Goal: Task Accomplishment & Management: Complete application form

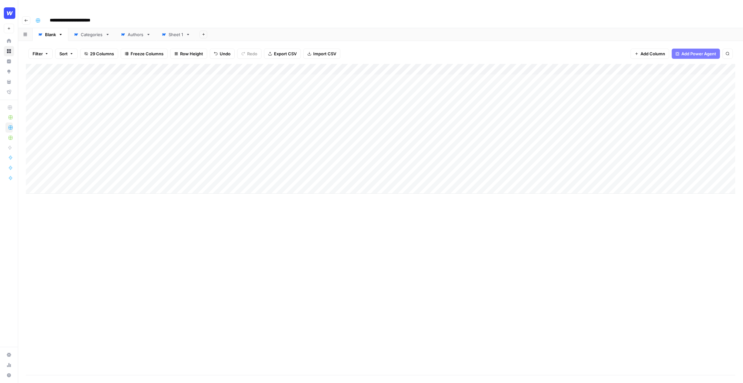
scroll to position [0, 0]
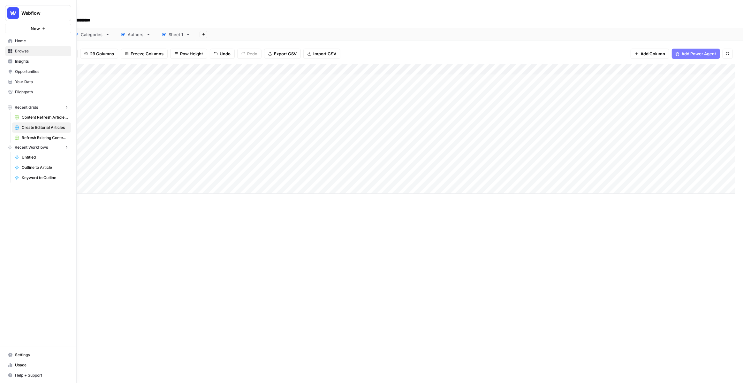
click at [7, 15] on button "Webflow" at bounding box center [38, 13] width 66 height 16
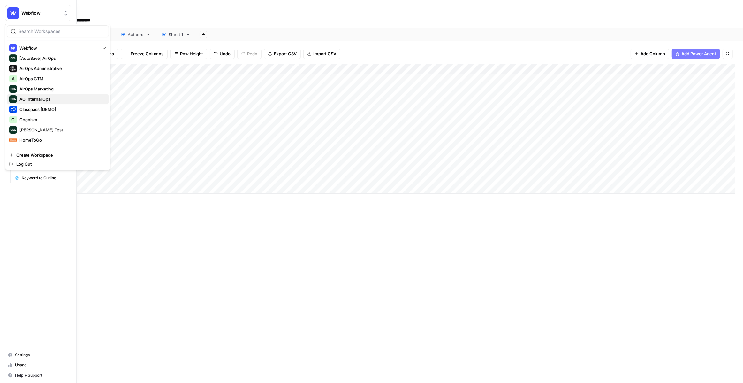
scroll to position [30, 0]
click at [32, 108] on span "HomeToGo" at bounding box center [61, 109] width 84 height 6
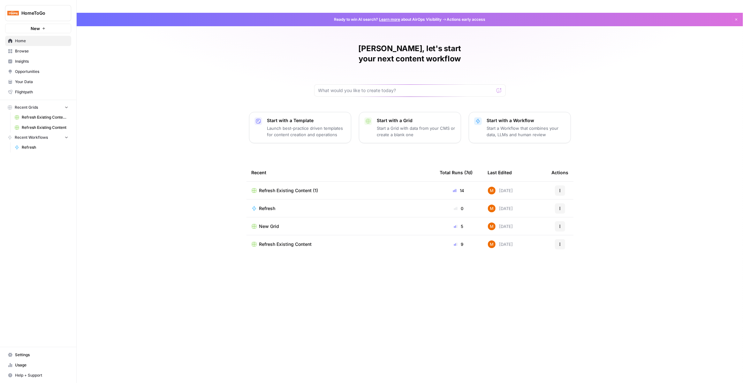
click at [352, 187] on div "Refresh Existing Content (1)" at bounding box center [341, 190] width 178 height 6
click at [293, 241] on span "Refresh Existing Content" at bounding box center [285, 244] width 53 height 6
click at [329, 217] on td "New Grid" at bounding box center [341, 226] width 189 height 18
click at [376, 223] on div "New Grid" at bounding box center [341, 226] width 178 height 6
click at [427, 187] on div "Refresh Existing Content (1)" at bounding box center [341, 190] width 178 height 6
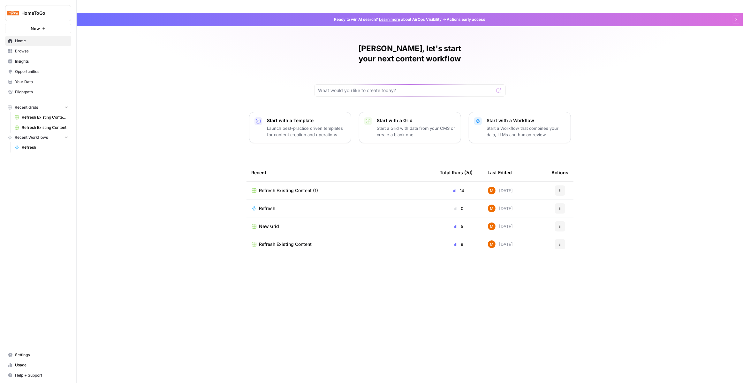
click at [128, 47] on div "Mike, let's start your next content workflow Start with a Template Launch best-…" at bounding box center [410, 204] width 667 height 383
click at [58, 12] on span "HomeToGo" at bounding box center [40, 13] width 39 height 6
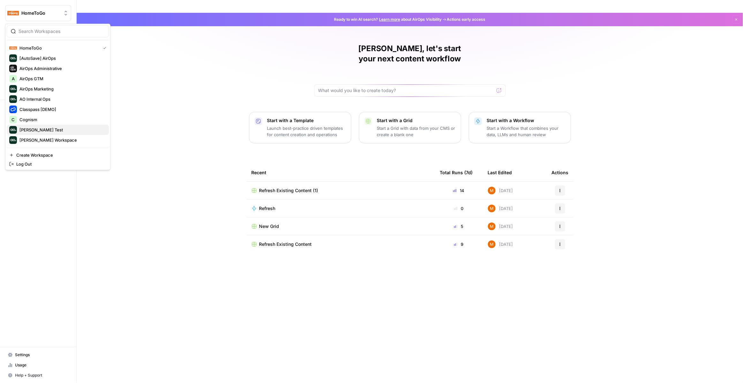
scroll to position [30, 0]
click at [53, 109] on span "Mike Kenler's Workspace" at bounding box center [61, 109] width 84 height 6
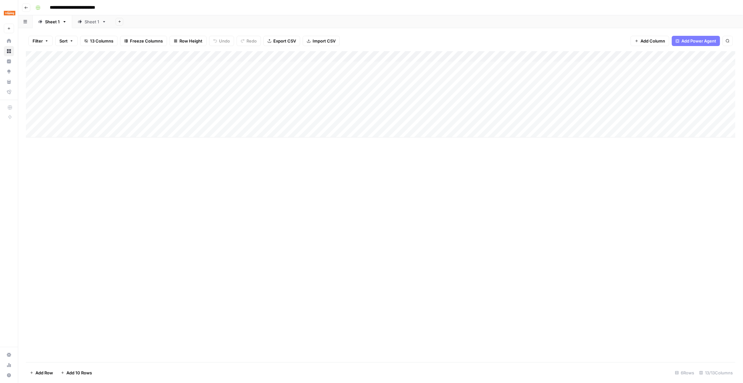
click at [78, 8] on input "**********" at bounding box center [80, 8] width 66 height 10
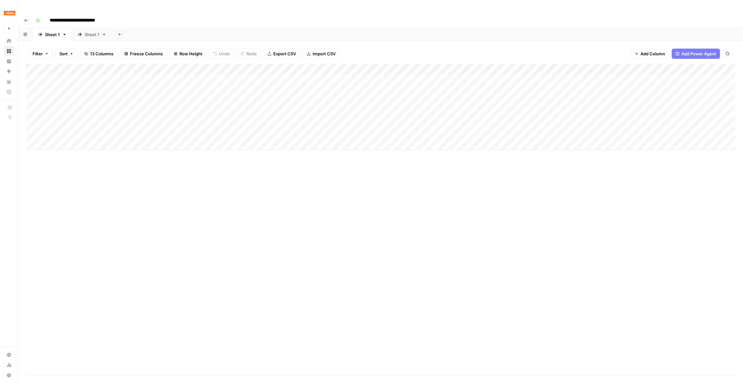
click at [78, 15] on input "**********" at bounding box center [80, 20] width 66 height 10
type input "**********"
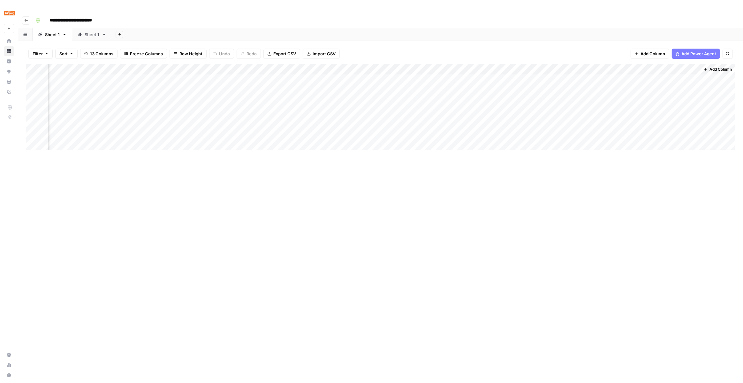
click at [594, 67] on div "Add Column" at bounding box center [381, 107] width 710 height 86
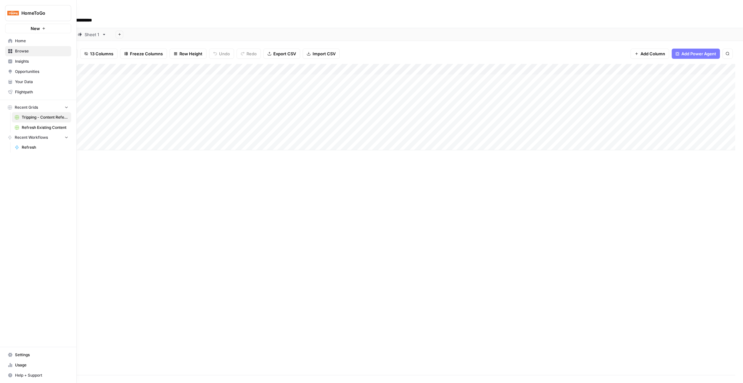
click at [24, 43] on span "Home" at bounding box center [41, 41] width 53 height 6
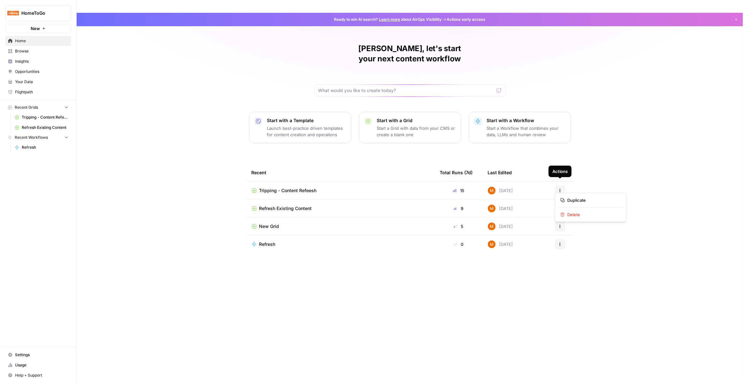
click at [559, 206] on icon "button" at bounding box center [560, 208] width 4 height 4
click at [575, 213] on span "Delete" at bounding box center [593, 214] width 51 height 6
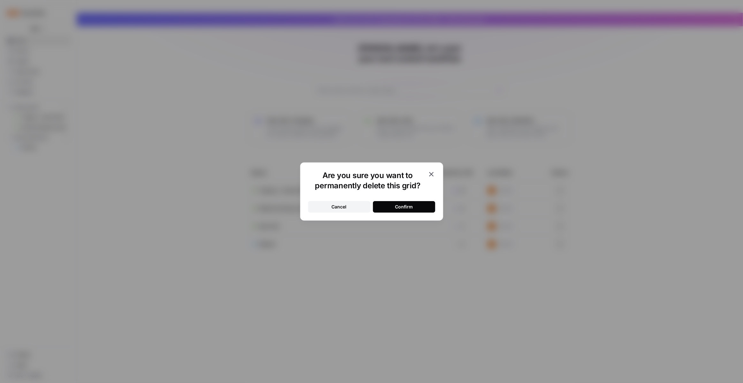
click at [428, 207] on button "Confirm" at bounding box center [404, 207] width 62 height 12
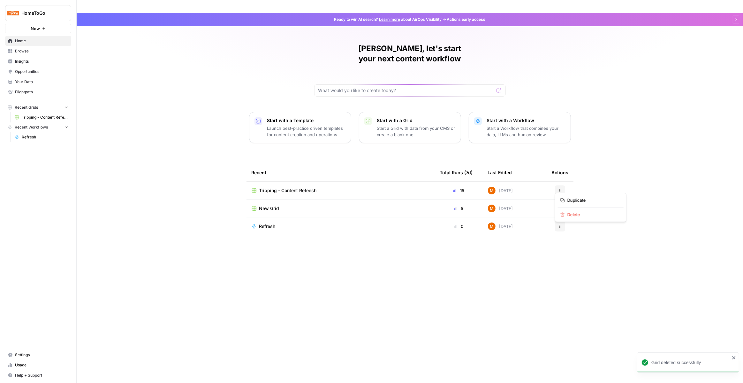
click at [562, 203] on button "Actions" at bounding box center [560, 208] width 10 height 10
click at [568, 214] on span "Delete" at bounding box center [593, 214] width 51 height 6
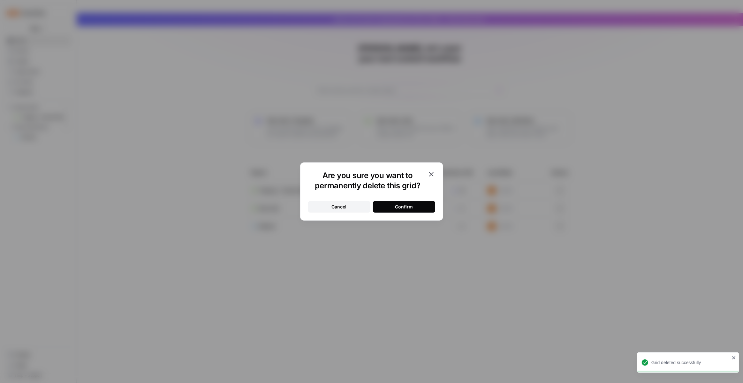
click at [414, 209] on button "Confirm" at bounding box center [404, 207] width 62 height 12
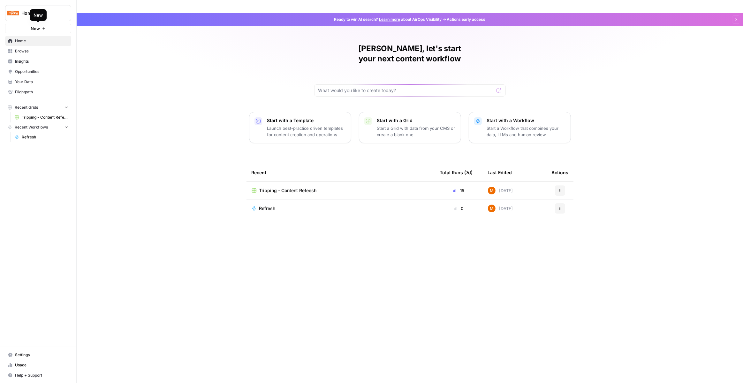
click at [34, 33] on button "New" at bounding box center [38, 29] width 66 height 10
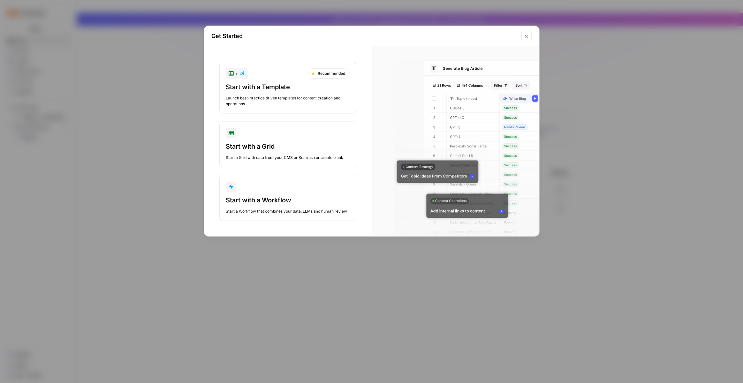
click at [309, 88] on div "Start with a Template" at bounding box center [288, 86] width 124 height 9
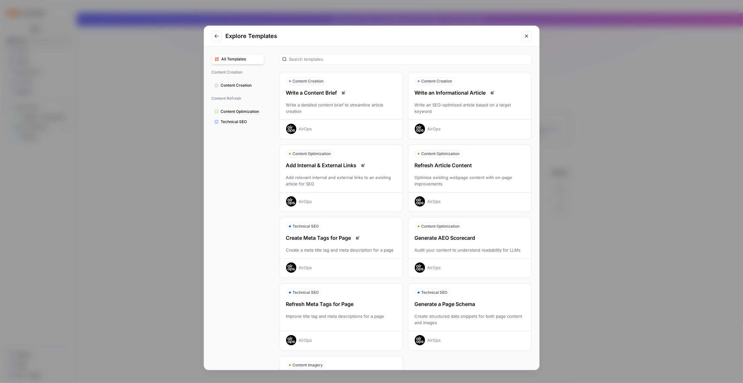
click at [449, 99] on div "Write an Informational Article Write an SEO-optimized article based on a target…" at bounding box center [470, 111] width 123 height 45
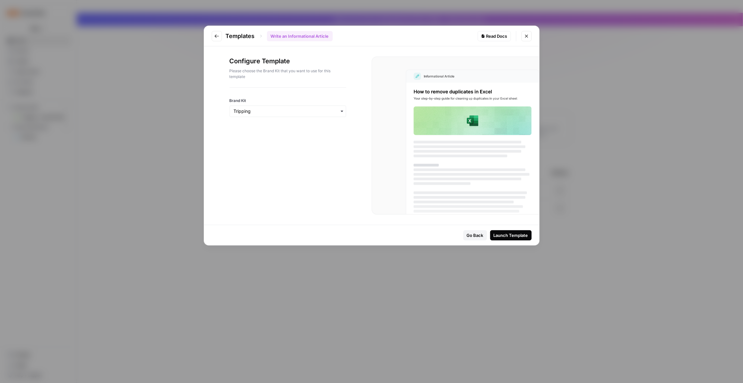
click at [504, 233] on div "Launch Template" at bounding box center [511, 235] width 35 height 6
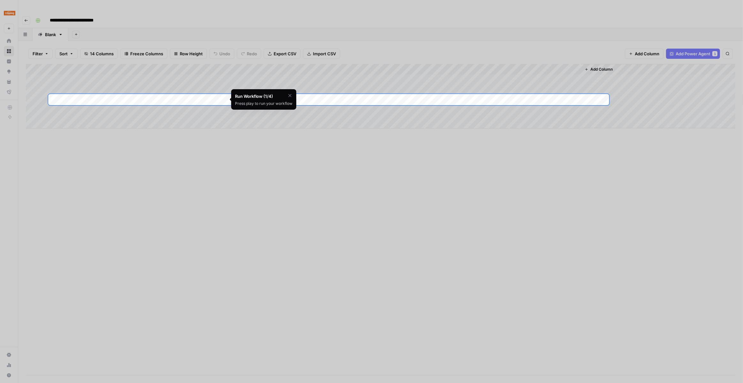
click at [168, 72] on div at bounding box center [371, 47] width 743 height 94
click at [105, 68] on div at bounding box center [371, 47] width 743 height 94
click at [234, 25] on div at bounding box center [371, 47] width 743 height 94
click at [364, 142] on div at bounding box center [371, 296] width 743 height 383
click at [290, 96] on icon "button" at bounding box center [290, 95] width 3 height 3
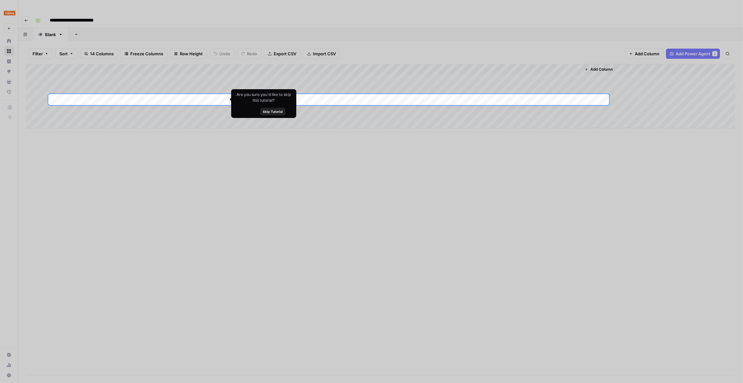
click at [91, 95] on div "Add Column" at bounding box center [381, 96] width 710 height 65
click at [94, 101] on div "Add Column" at bounding box center [381, 96] width 710 height 65
click at [91, 87] on div at bounding box center [371, 47] width 743 height 94
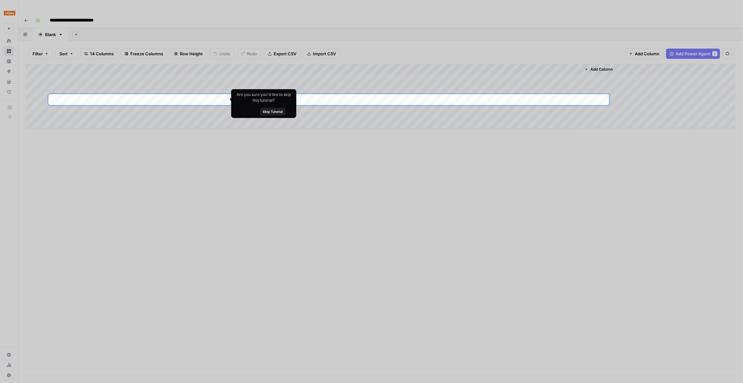
click at [91, 87] on div at bounding box center [371, 47] width 743 height 94
click at [279, 113] on span "Skip Tutorial" at bounding box center [273, 111] width 20 height 5
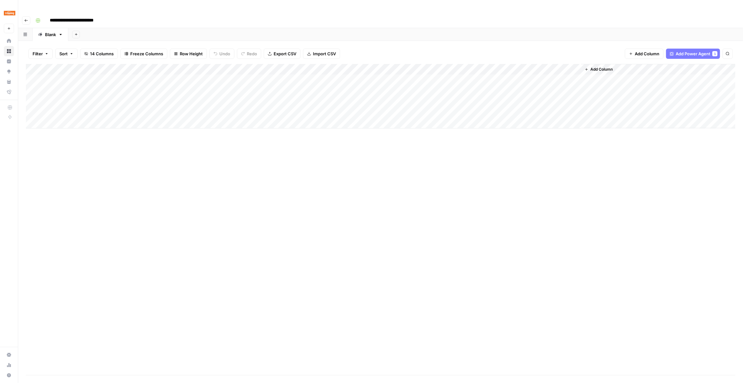
click at [92, 89] on div "Add Column" at bounding box center [381, 96] width 710 height 65
click at [90, 77] on div "Add Column" at bounding box center [381, 96] width 710 height 65
click at [94, 90] on div "Add Column" at bounding box center [381, 96] width 710 height 65
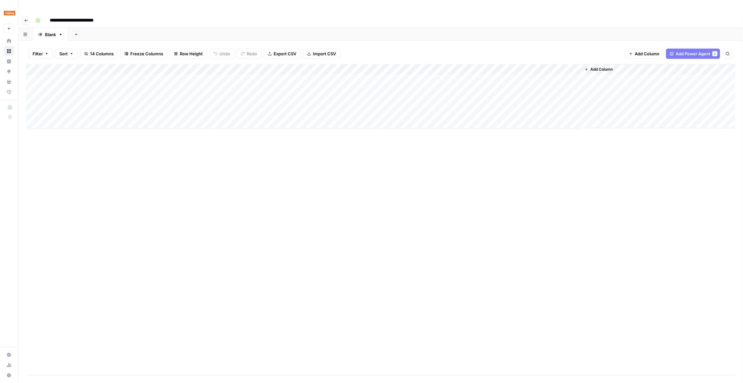
click at [73, 81] on div "Add Column" at bounding box center [381, 96] width 710 height 65
click at [78, 70] on div "Add Column" at bounding box center [381, 96] width 710 height 65
click at [78, 70] on textarea "**********" at bounding box center [99, 67] width 102 height 9
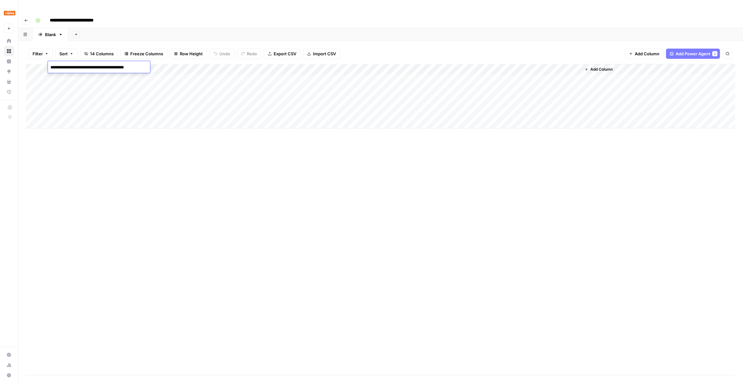
type textarea "**********"
click at [91, 81] on div "Add Column" at bounding box center [381, 96] width 710 height 65
click at [91, 81] on textarea "**********" at bounding box center [105, 78] width 115 height 9
click at [86, 79] on textarea "**********" at bounding box center [105, 78] width 115 height 9
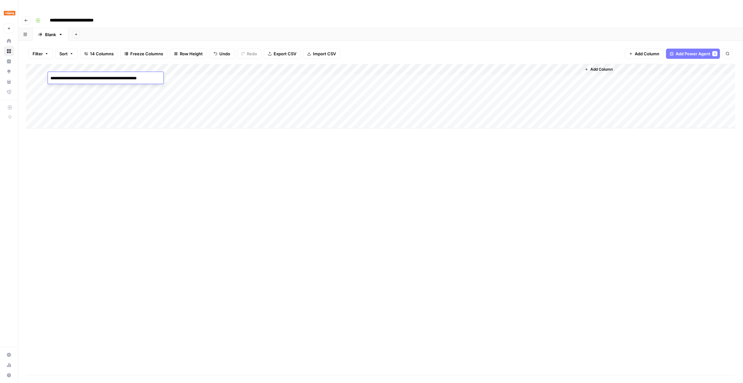
click at [86, 79] on textarea "**********" at bounding box center [105, 78] width 115 height 9
paste textarea "******"
type textarea "**********"
click at [95, 103] on div "Add Column" at bounding box center [381, 96] width 710 height 65
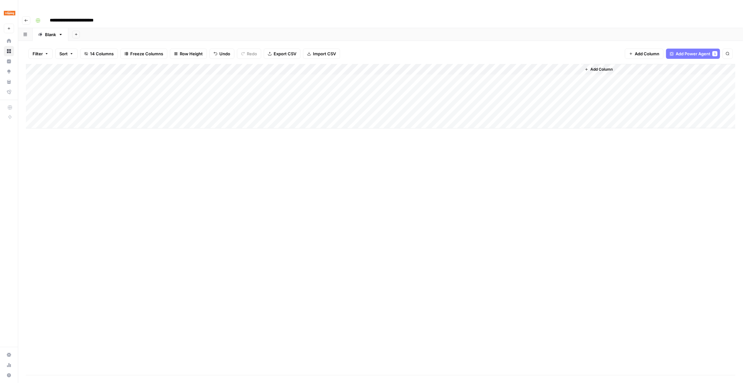
click at [92, 87] on div "Add Column" at bounding box center [381, 96] width 710 height 65
click at [88, 88] on textarea "**********" at bounding box center [99, 89] width 103 height 9
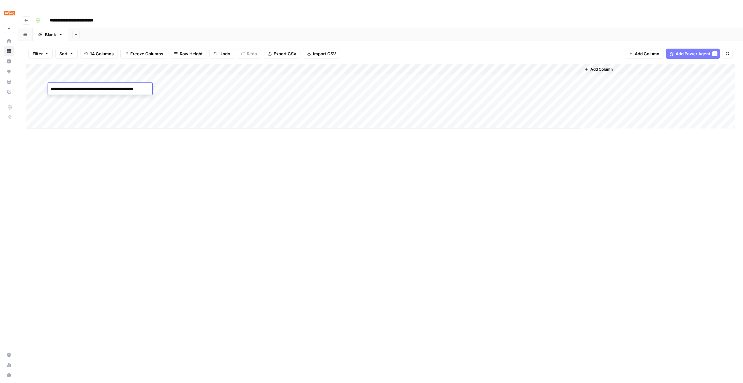
paste textarea "**********"
type textarea "**********"
click at [131, 118] on div "Add Column" at bounding box center [381, 219] width 710 height 311
click at [179, 66] on div "Add Column" at bounding box center [381, 96] width 710 height 65
click at [216, 64] on div "Add Column" at bounding box center [381, 96] width 710 height 65
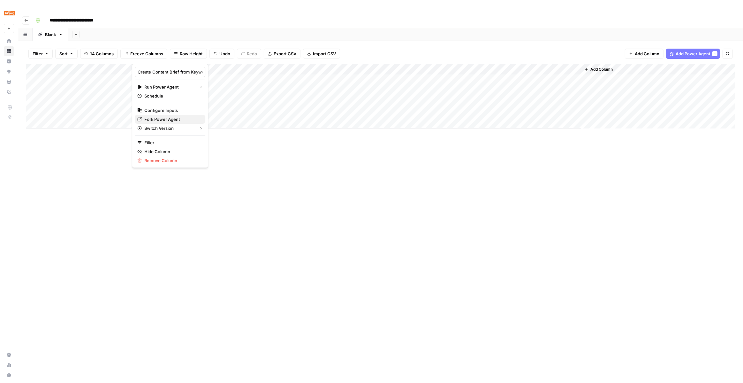
click at [169, 118] on span "Fork Power Agent" at bounding box center [172, 119] width 56 height 6
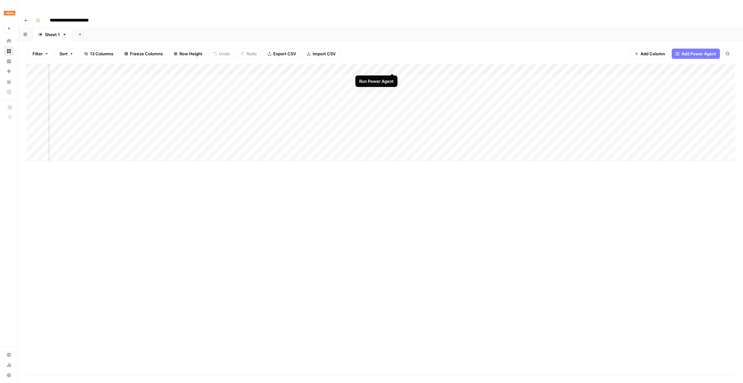
click at [393, 67] on div "Add Column" at bounding box center [381, 112] width 710 height 97
click at [485, 66] on div "Add Column" at bounding box center [381, 112] width 710 height 97
click at [428, 68] on div "Add Column" at bounding box center [381, 112] width 710 height 97
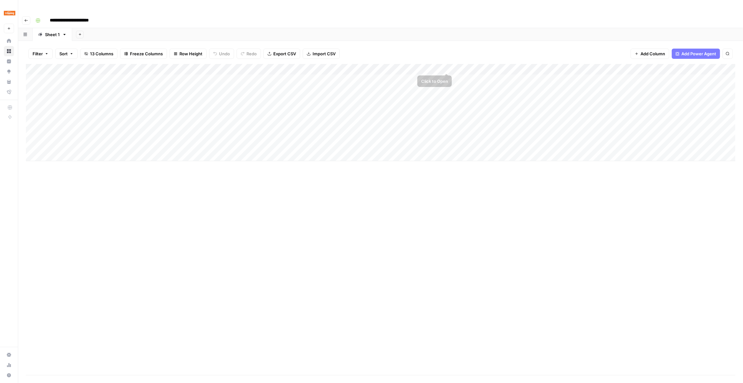
click at [397, 66] on div "Add Column" at bounding box center [381, 112] width 710 height 97
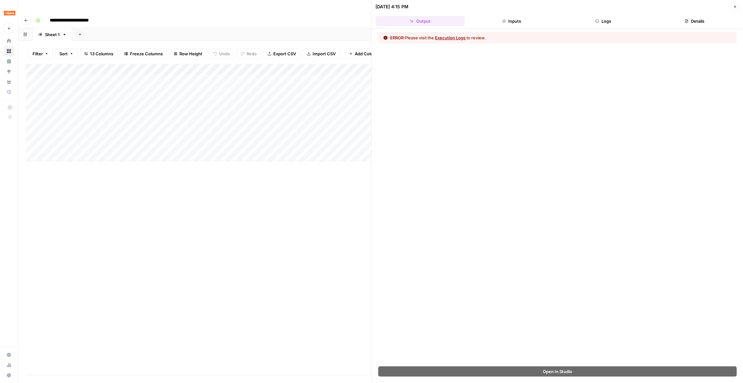
click at [735, 6] on icon "button" at bounding box center [736, 7] width 4 height 4
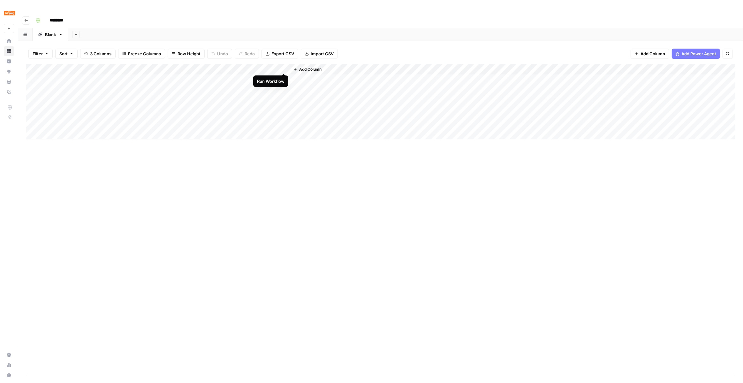
click at [281, 65] on div "Add Column" at bounding box center [381, 101] width 710 height 75
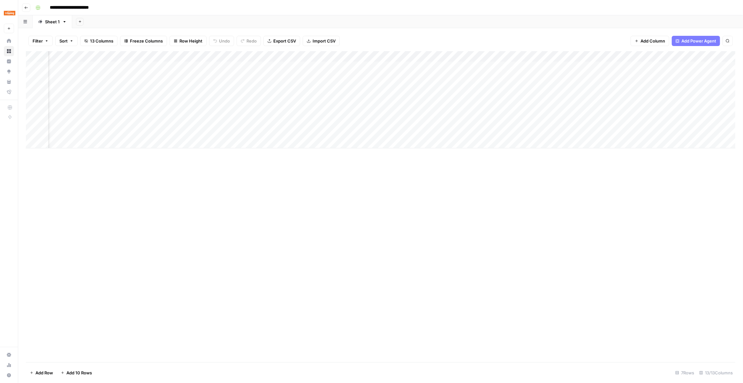
scroll to position [0, 32]
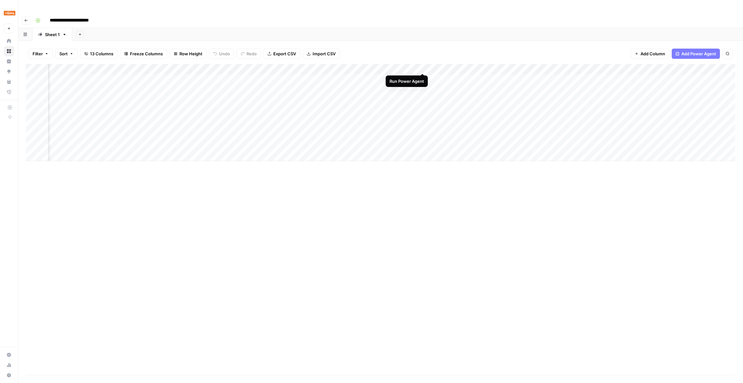
click at [423, 65] on div "Add Column" at bounding box center [381, 112] width 710 height 97
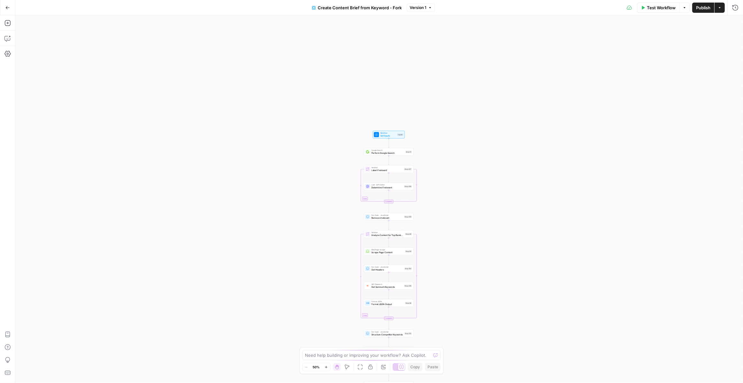
drag, startPoint x: 456, startPoint y: 64, endPoint x: 465, endPoint y: 219, distance: 155.5
click at [465, 219] on div "Workflow Set Inputs Inputs Google Search Perform Google Search Step 51 Loop Ite…" at bounding box center [379, 198] width 728 height 367
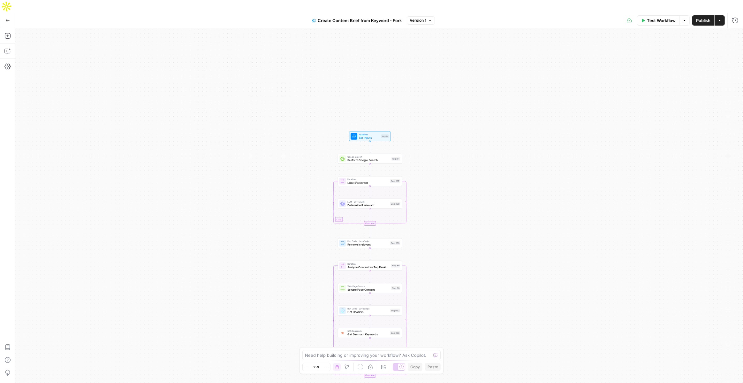
drag, startPoint x: 466, startPoint y: 220, endPoint x: 440, endPoint y: 187, distance: 41.2
click at [440, 187] on div "Workflow Set Inputs Inputs Google Search Perform Google Search Step 51 Loop Ite…" at bounding box center [379, 211] width 728 height 367
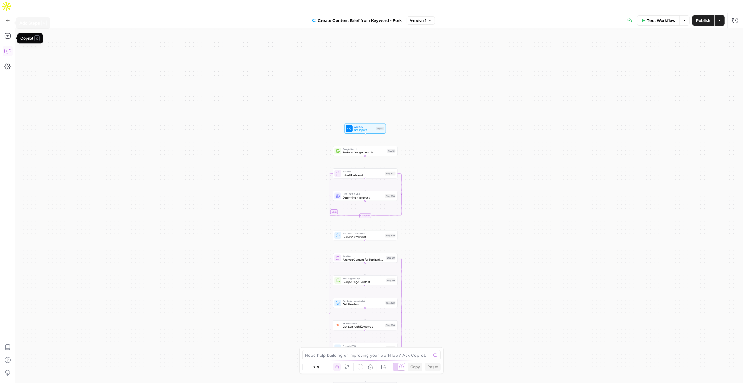
click at [8, 46] on button "Copilot" at bounding box center [8, 51] width 10 height 10
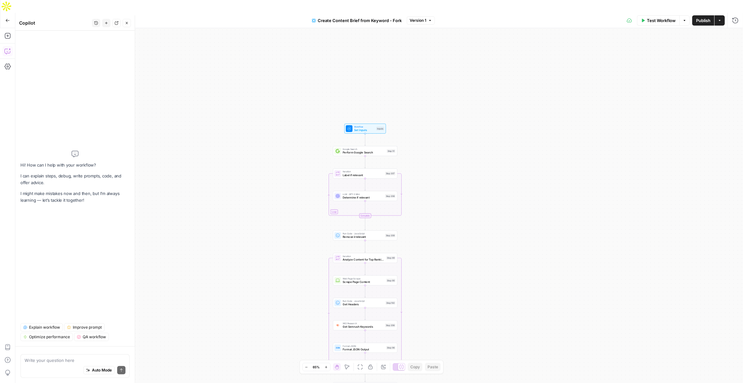
click at [52, 327] on span "Explain workflow" at bounding box center [44, 327] width 31 height 6
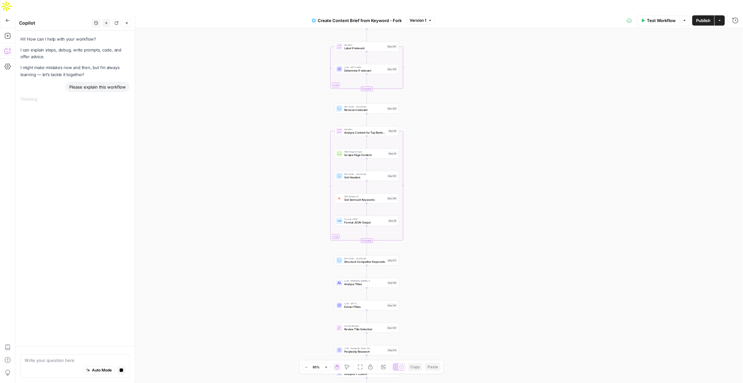
drag, startPoint x: 488, startPoint y: 254, endPoint x: 489, endPoint y: 127, distance: 126.5
click at [489, 127] on div "Workflow Set Inputs Inputs Google Search Perform Google Search Step 51 Loop Ite…" at bounding box center [379, 211] width 728 height 367
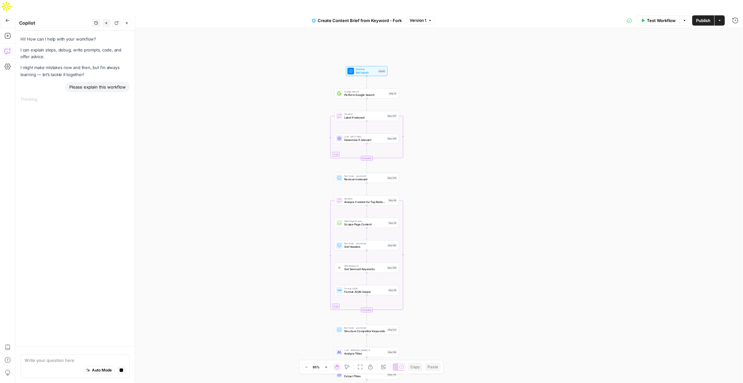
drag, startPoint x: 456, startPoint y: 129, endPoint x: 456, endPoint y: 204, distance: 75.1
click at [456, 204] on div "Workflow Set Inputs Inputs Google Search Perform Google Search Step 51 Loop Ite…" at bounding box center [379, 211] width 728 height 367
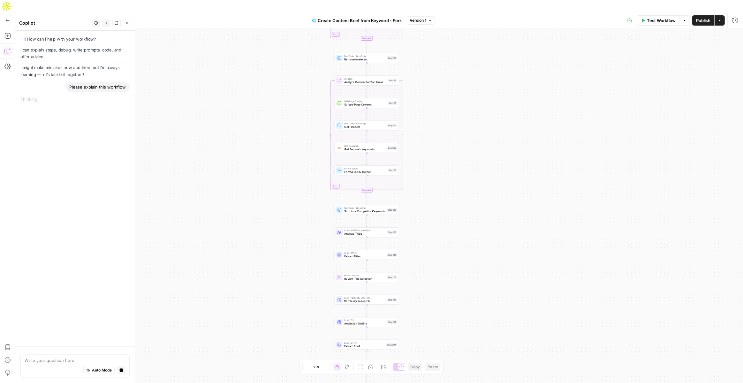
drag, startPoint x: 442, startPoint y: 184, endPoint x: 444, endPoint y: 37, distance: 147.0
click at [444, 37] on div "Workflow Set Inputs Inputs Google Search Perform Google Search Step 51 Loop Ite…" at bounding box center [379, 211] width 728 height 367
drag, startPoint x: 415, startPoint y: 122, endPoint x: 415, endPoint y: 75, distance: 46.6
click at [415, 75] on div "Workflow Set Inputs Inputs Google Search Perform Google Search Step 51 Loop Ite…" at bounding box center [379, 211] width 728 height 367
click at [366, 164] on span "Analyze Titles" at bounding box center [367, 166] width 41 height 4
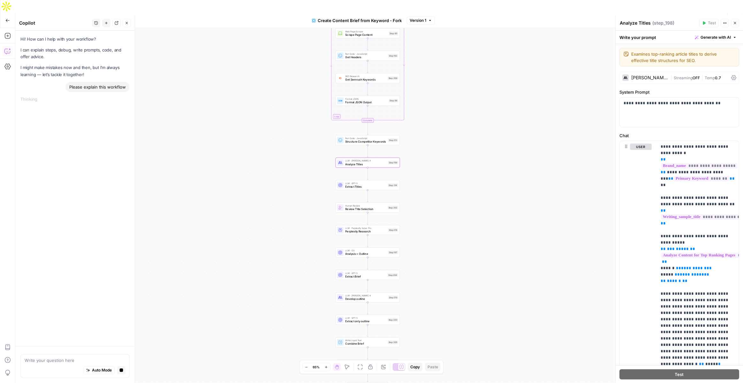
click at [422, 210] on div "Workflow Set Inputs Inputs Google Search Perform Google Search Step 51 Loop Ite…" at bounding box center [379, 211] width 728 height 367
drag, startPoint x: 408, startPoint y: 211, endPoint x: 409, endPoint y: 190, distance: 20.8
click at [409, 190] on div "Workflow Set Inputs Inputs Google Search Perform Google Search Step 51 Loop Ite…" at bounding box center [379, 211] width 728 height 367
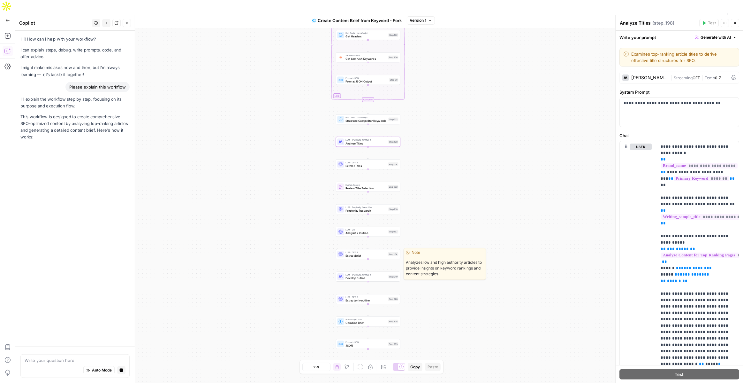
click at [371, 276] on span "Develop outline" at bounding box center [366, 278] width 41 height 4
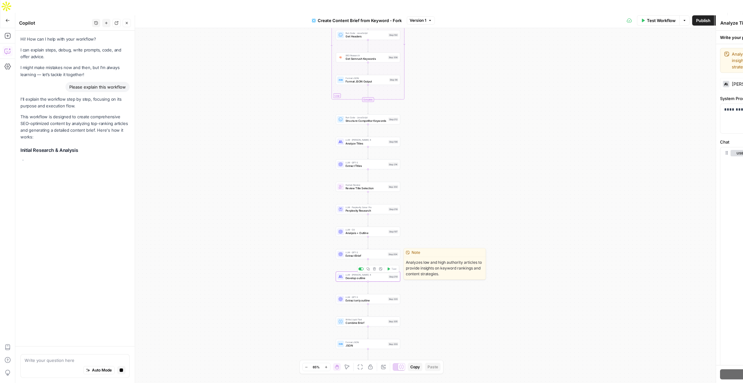
type textarea "Develop outline"
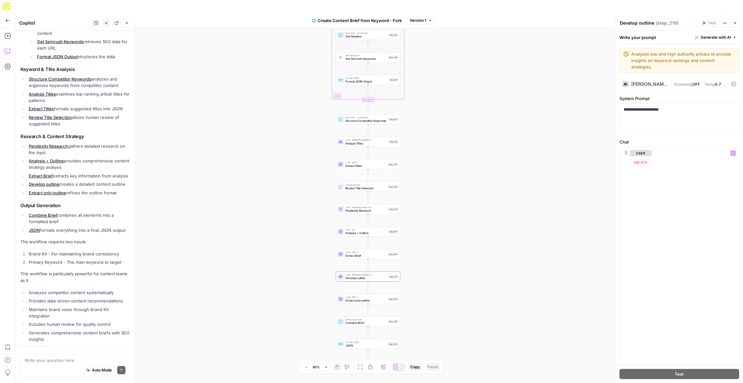
scroll to position [2563, 0]
click at [734, 20] on button "Close" at bounding box center [735, 23] width 8 height 8
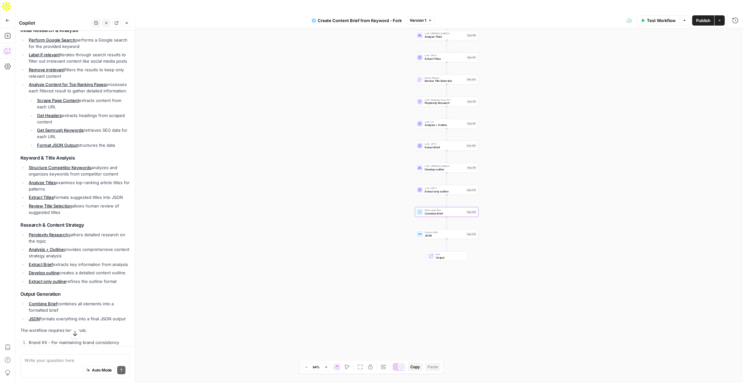
scroll to position [150, 0]
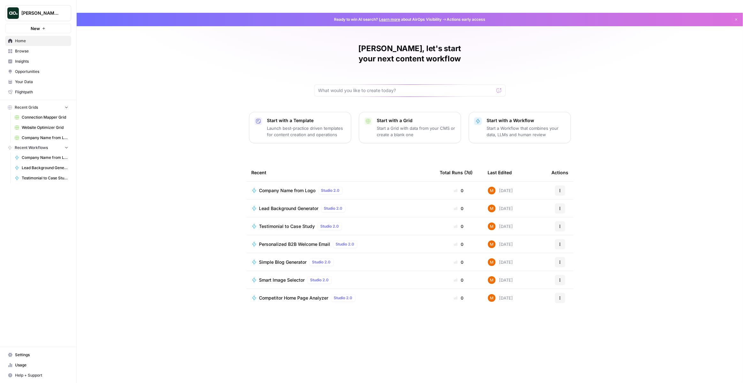
click at [37, 53] on span "Browse" at bounding box center [41, 51] width 53 height 6
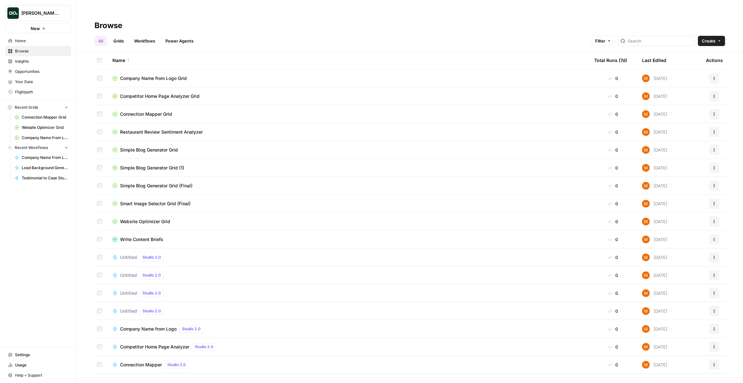
click at [34, 62] on span "Insights" at bounding box center [41, 61] width 53 height 6
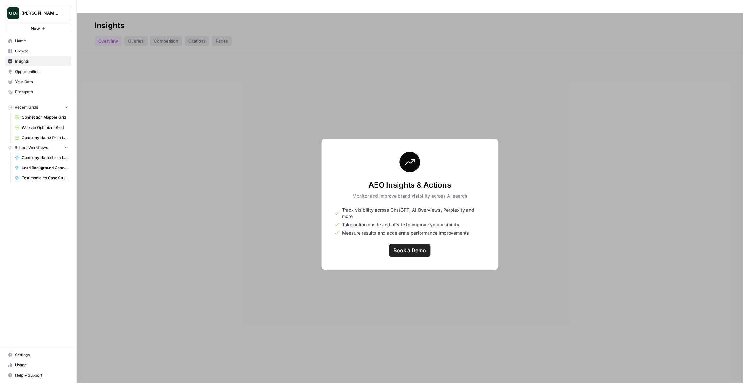
click at [37, 54] on link "Browse" at bounding box center [38, 51] width 66 height 10
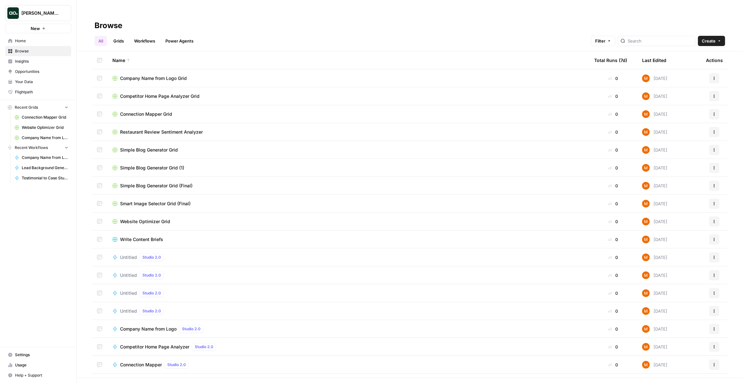
click at [37, 77] on link "Your Data" at bounding box center [38, 82] width 66 height 10
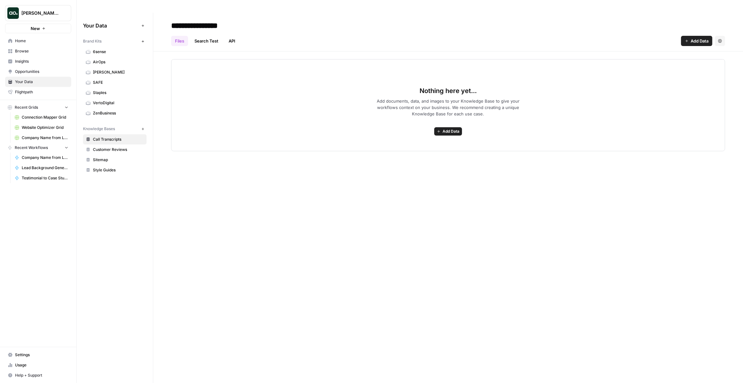
click at [104, 100] on span "VertoDigital" at bounding box center [118, 103] width 51 height 6
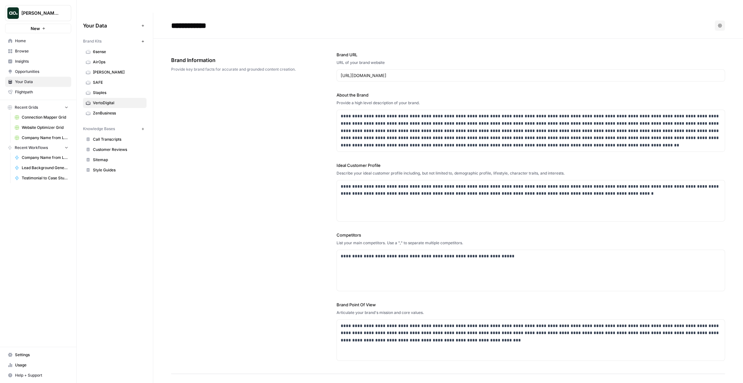
click at [721, 20] on button "Options" at bounding box center [720, 25] width 10 height 10
click at [703, 44] on span "Delete" at bounding box center [707, 42] width 20 height 6
click at [348, 79] on span "Yes" at bounding box center [346, 81] width 8 height 6
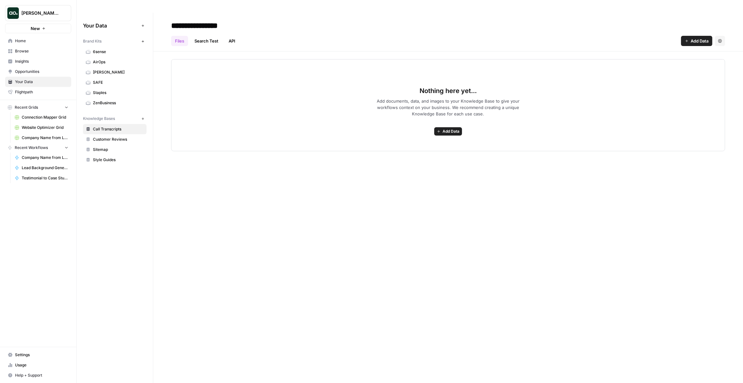
click at [143, 40] on icon "button" at bounding box center [143, 42] width 4 height 4
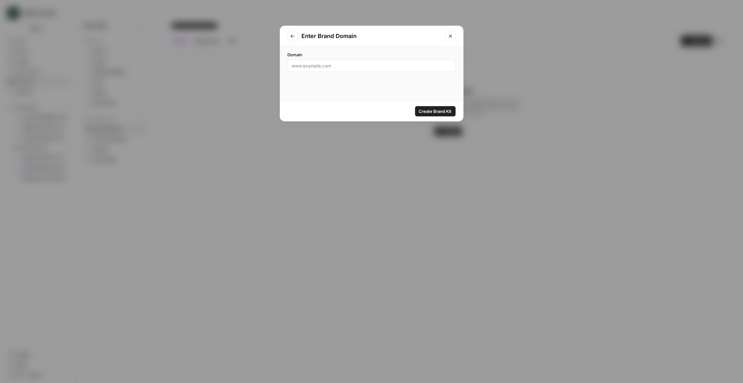
click at [328, 69] on div at bounding box center [372, 66] width 168 height 12
click at [340, 64] on input "Domain" at bounding box center [372, 66] width 160 height 6
paste input "https://www.dialpad.com/"
type input "https://www.dialpad.com/"
click at [428, 112] on span "Create Brand Kit" at bounding box center [435, 111] width 33 height 6
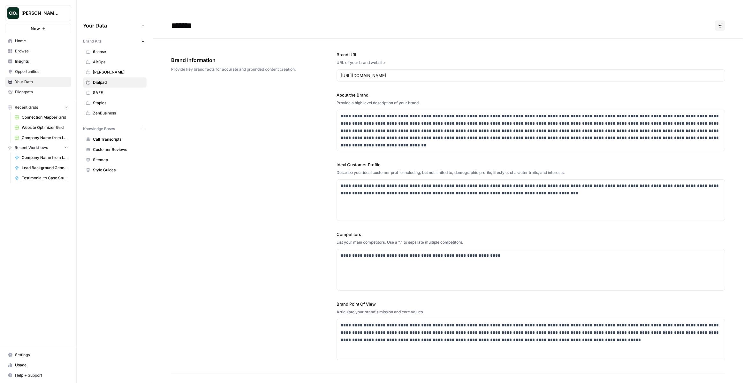
click at [53, 81] on span "Your Data" at bounding box center [41, 82] width 53 height 6
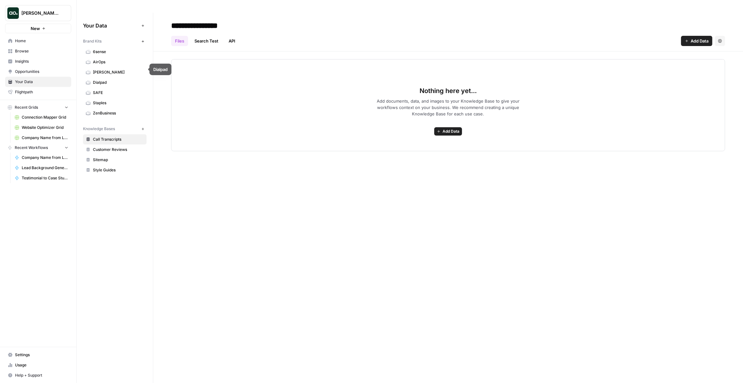
click at [93, 80] on span "Dialpad" at bounding box center [118, 83] width 51 height 6
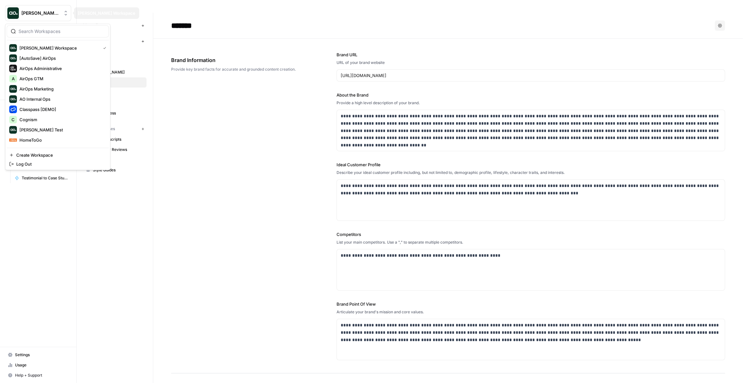
click at [46, 14] on span "Mike Kenler's Workspace" at bounding box center [40, 13] width 39 height 6
click at [181, 78] on div "**********" at bounding box center [448, 206] width 554 height 335
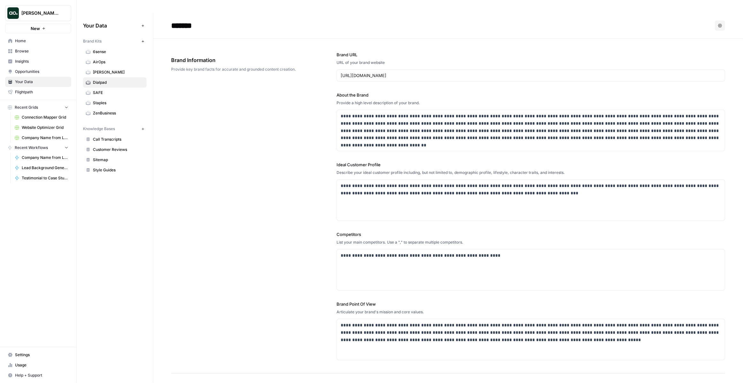
click at [51, 30] on button "New" at bounding box center [38, 29] width 66 height 10
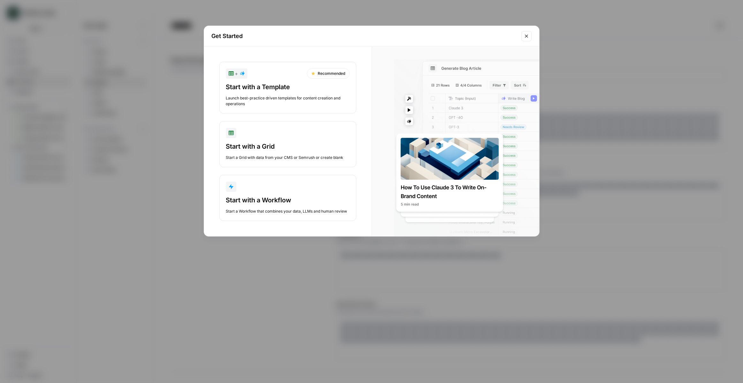
click at [305, 14] on div "Get Started + Recommended Start with a Template Launch best-practice driven tem…" at bounding box center [371, 191] width 743 height 383
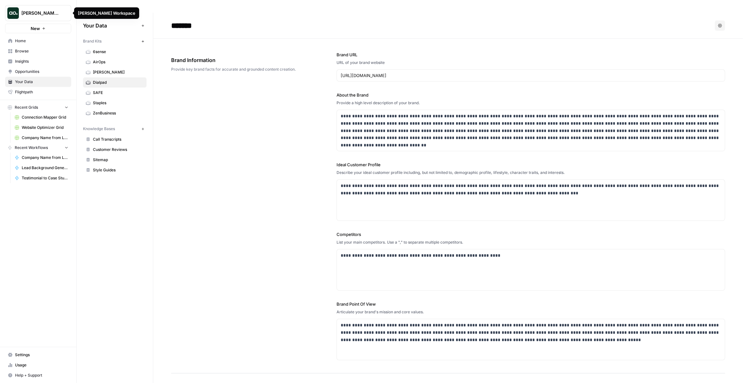
click at [57, 12] on span "Mike Kenler's Workspace" at bounding box center [40, 13] width 39 height 6
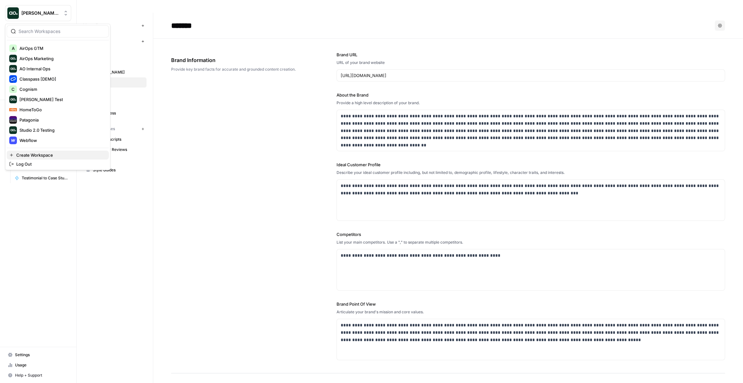
click at [37, 155] on span "Create Workspace" at bounding box center [60, 155] width 88 height 6
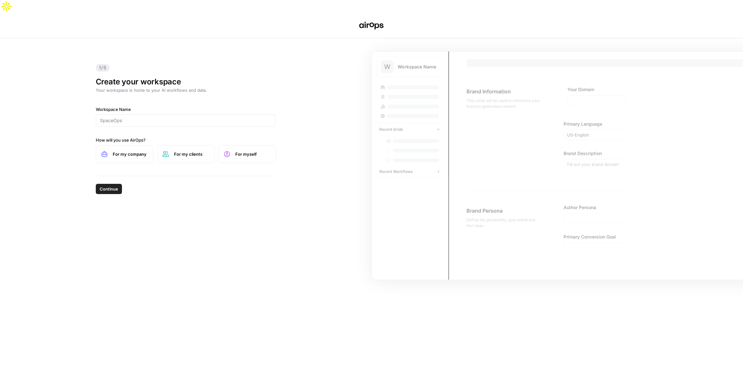
click at [199, 106] on div "Workspace Name" at bounding box center [186, 116] width 180 height 20
click at [198, 117] on input "Workspace Name" at bounding box center [186, 120] width 172 height 6
type input "Dialpad"
click at [135, 145] on label "For my company" at bounding box center [125, 154] width 58 height 18
click at [112, 186] on span "Continue" at bounding box center [109, 189] width 19 height 6
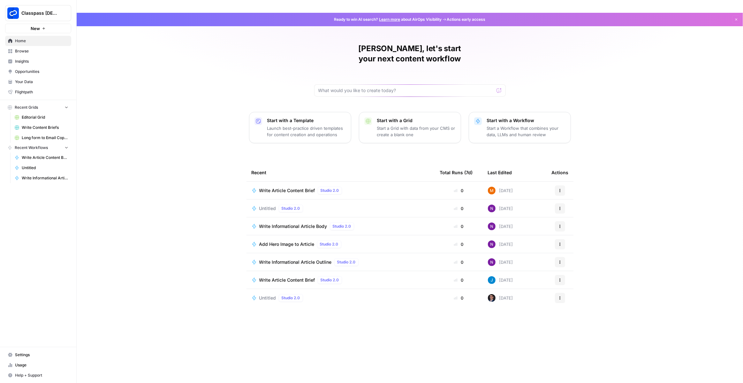
click at [32, 80] on span "Your Data" at bounding box center [41, 82] width 53 height 6
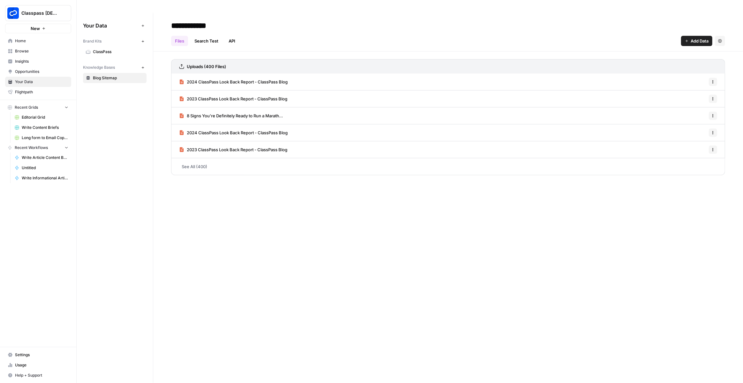
click at [45, 11] on span "Classpass [DEMO]" at bounding box center [40, 13] width 39 height 6
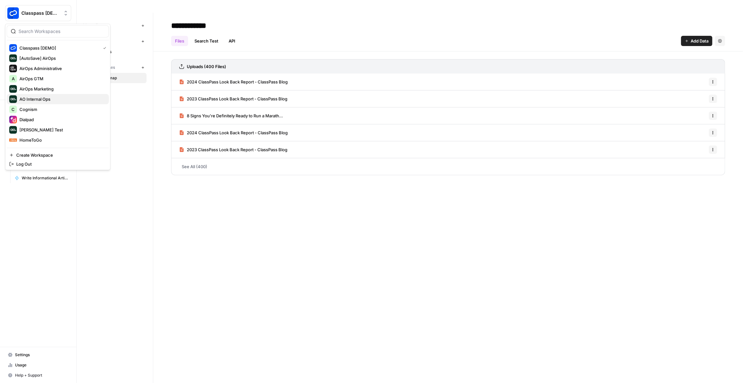
scroll to position [41, 0]
click at [44, 139] on span "Webflow" at bounding box center [61, 140] width 84 height 6
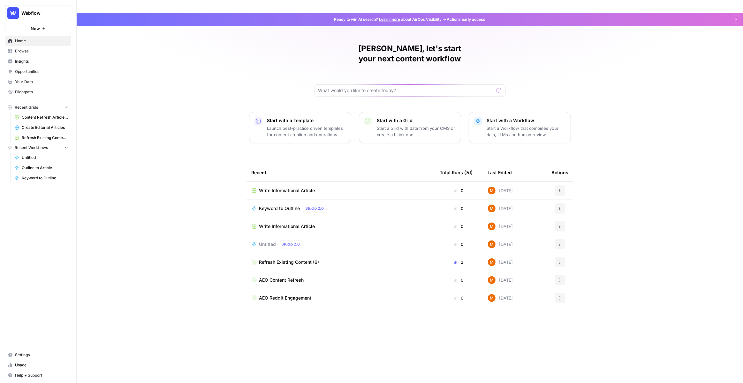
click at [41, 84] on span "Your Data" at bounding box center [41, 82] width 53 height 6
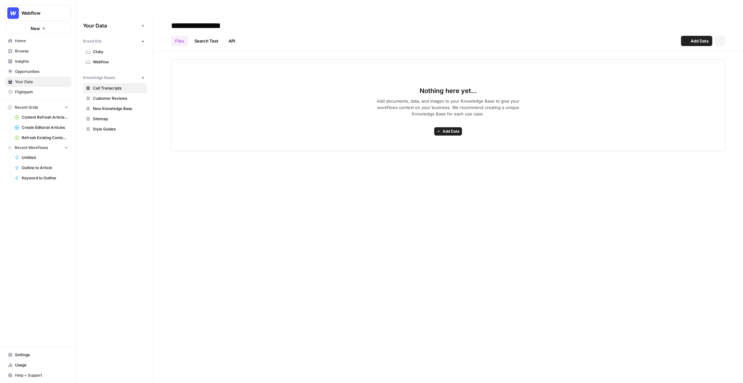
click at [120, 116] on span "Sitemap" at bounding box center [118, 119] width 51 height 6
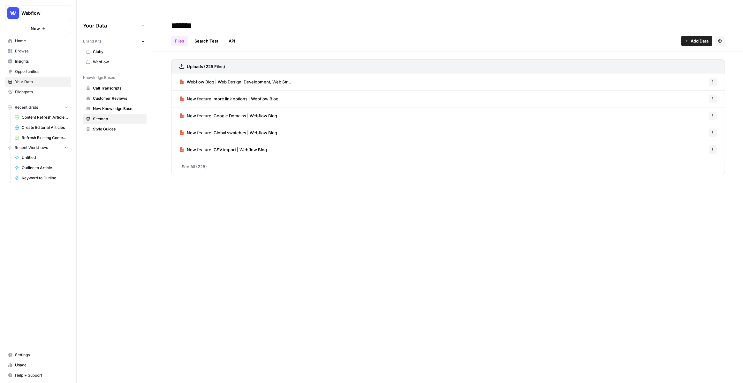
click at [183, 113] on icon at bounding box center [182, 115] width 4 height 5
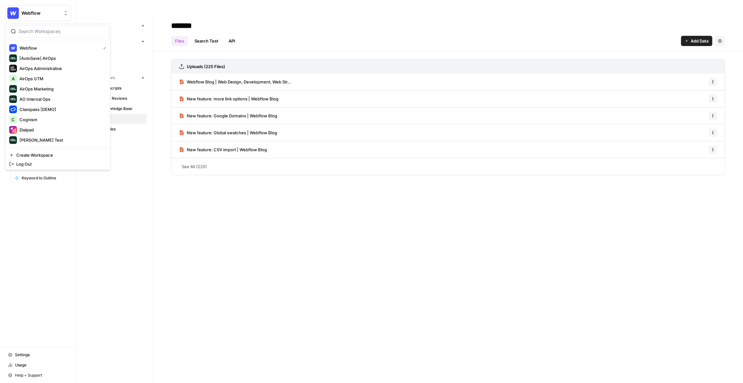
click at [22, 15] on span "Webflow" at bounding box center [40, 13] width 39 height 6
click at [51, 127] on span "Dialpad" at bounding box center [61, 127] width 84 height 6
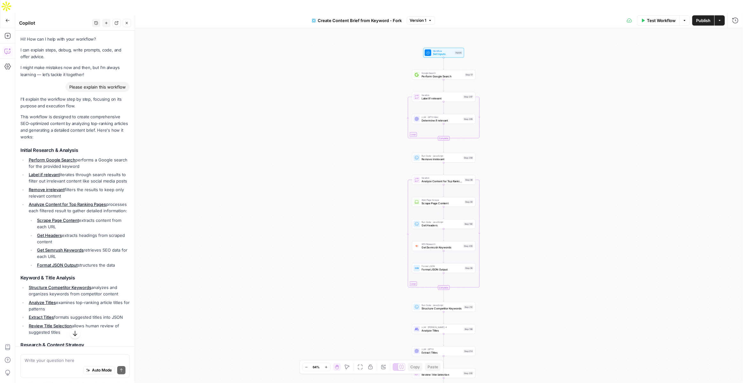
scroll to position [150, 0]
